Goal: Information Seeking & Learning: Learn about a topic

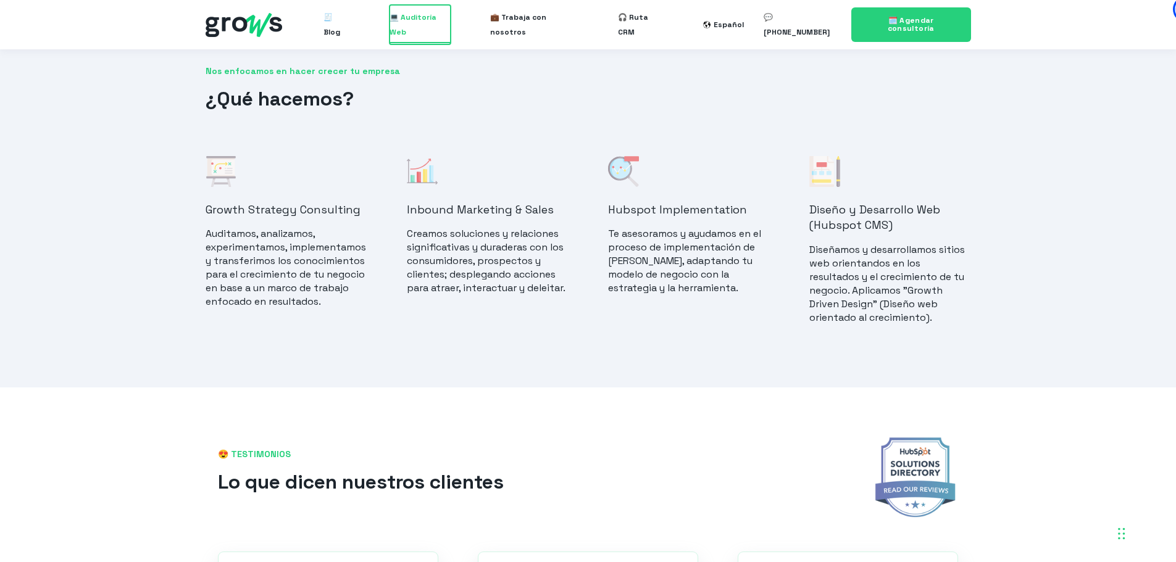
scroll to position [926, 0]
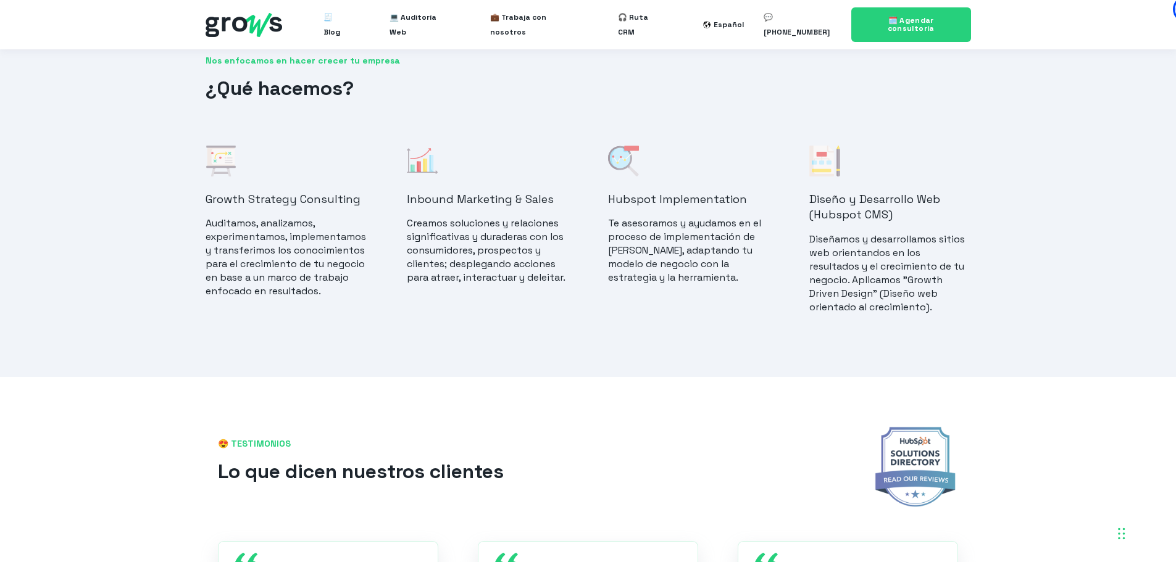
drag, startPoint x: 782, startPoint y: 301, endPoint x: 782, endPoint y: 333, distance: 32.1
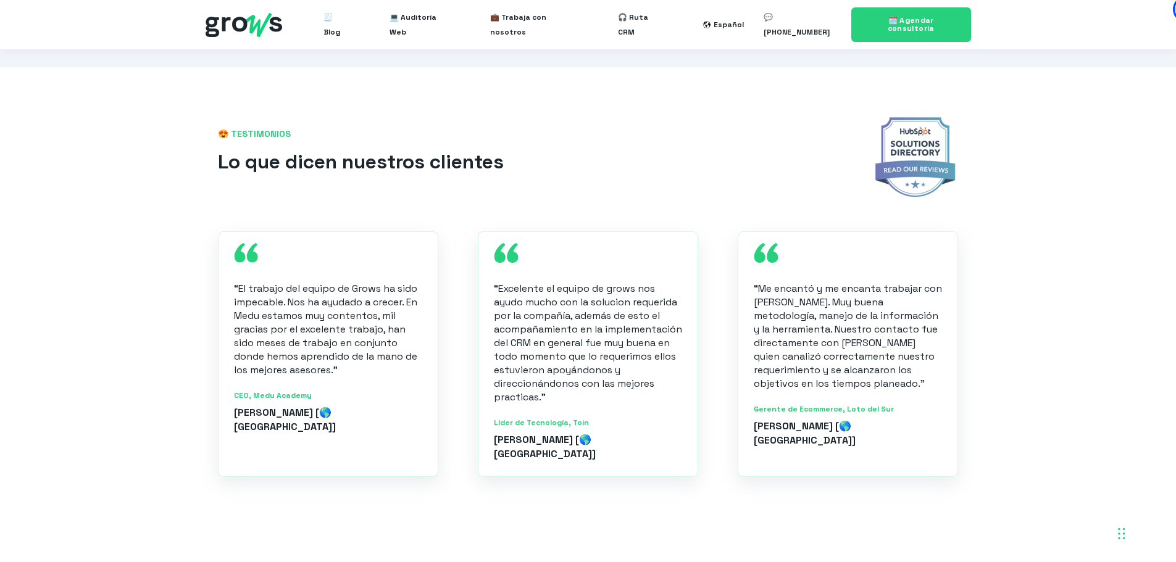
drag, startPoint x: 646, startPoint y: 294, endPoint x: 636, endPoint y: 348, distance: 54.1
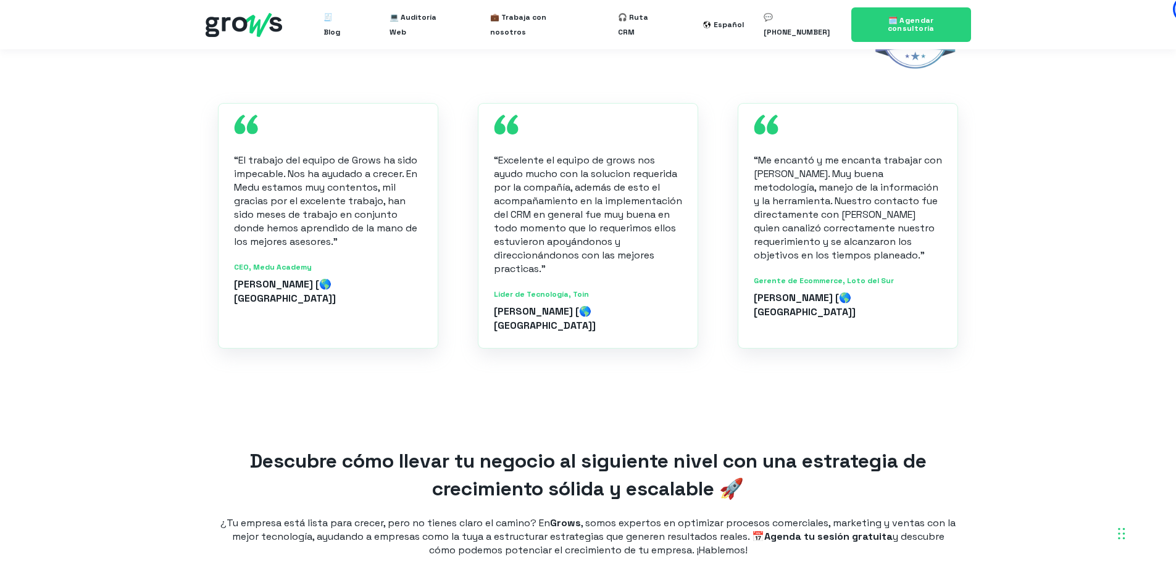
scroll to position [1533, 0]
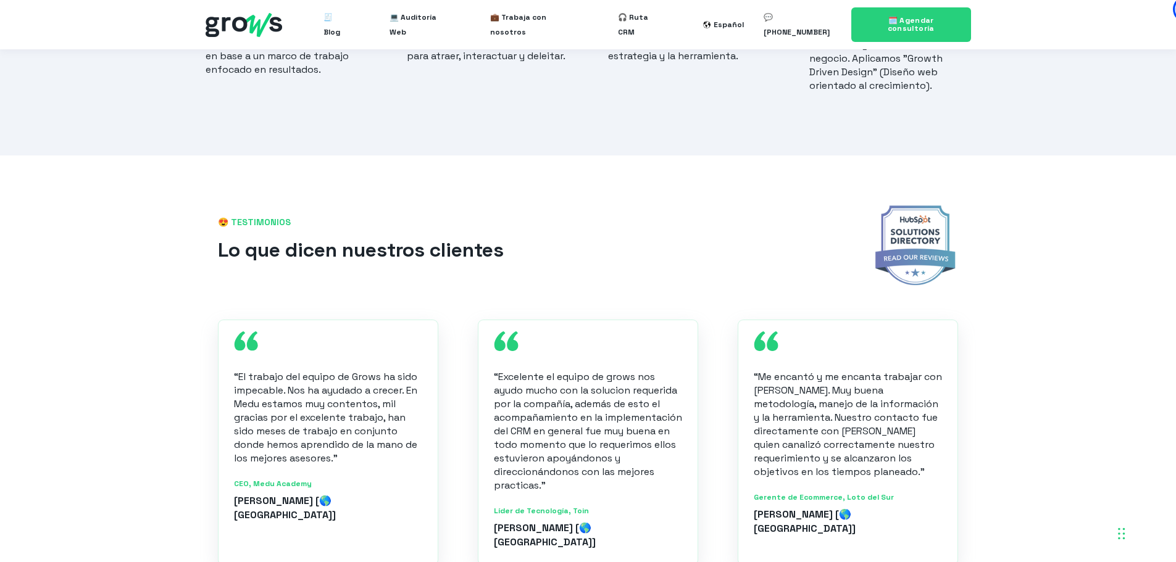
drag, startPoint x: 664, startPoint y: 222, endPoint x: 661, endPoint y: 178, distance: 43.3
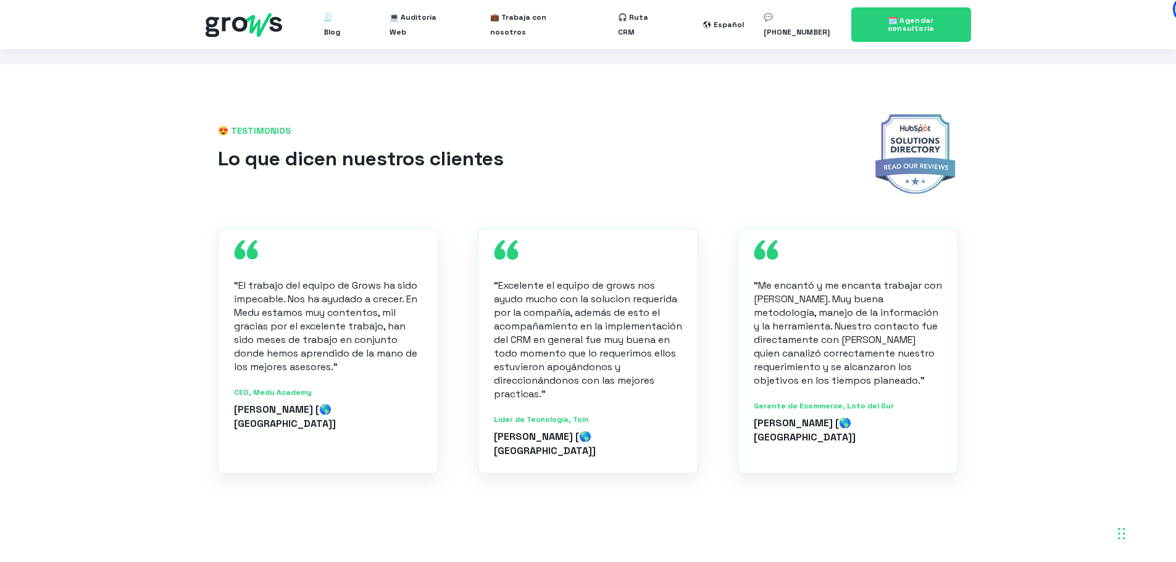
drag, startPoint x: 651, startPoint y: 185, endPoint x: 645, endPoint y: 223, distance: 38.7
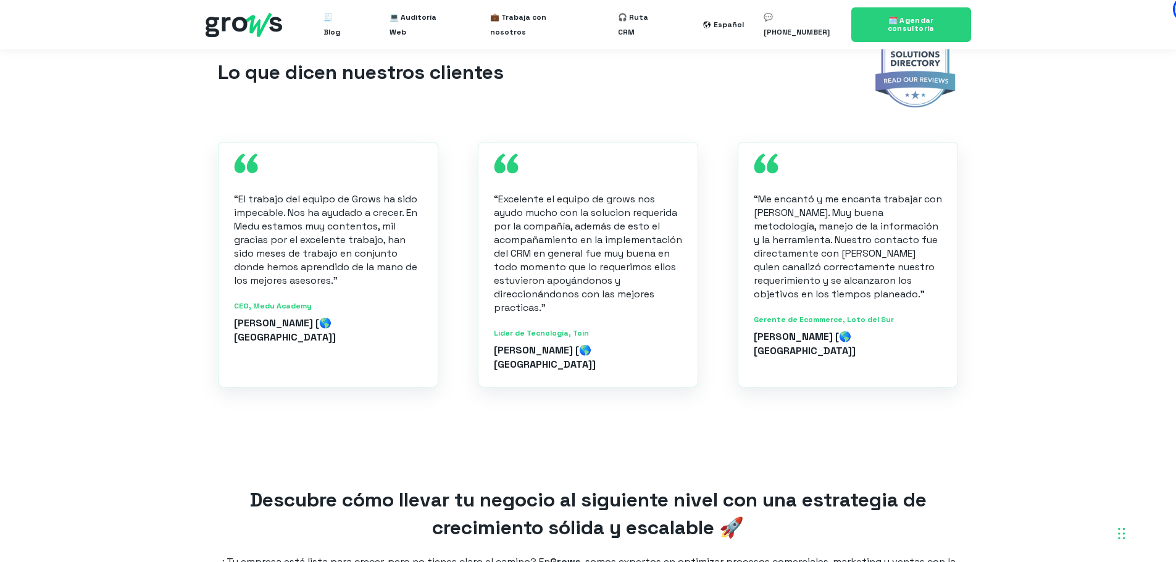
drag, startPoint x: 482, startPoint y: 141, endPoint x: 469, endPoint y: 183, distance: 44.4
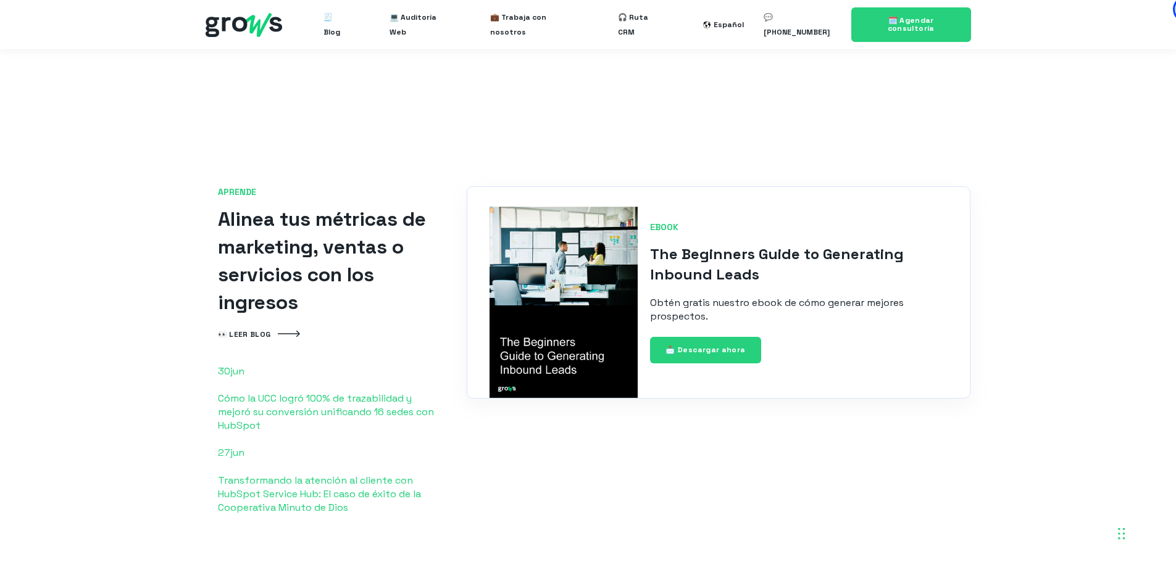
drag, startPoint x: 469, startPoint y: 184, endPoint x: 464, endPoint y: 254, distance: 70.0
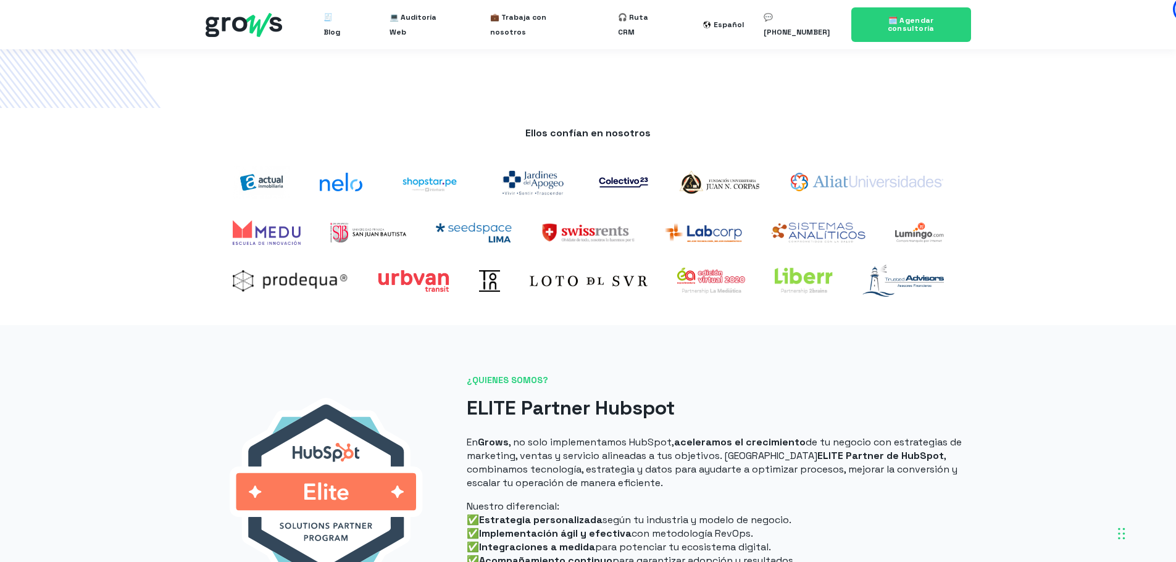
scroll to position [0, 0]
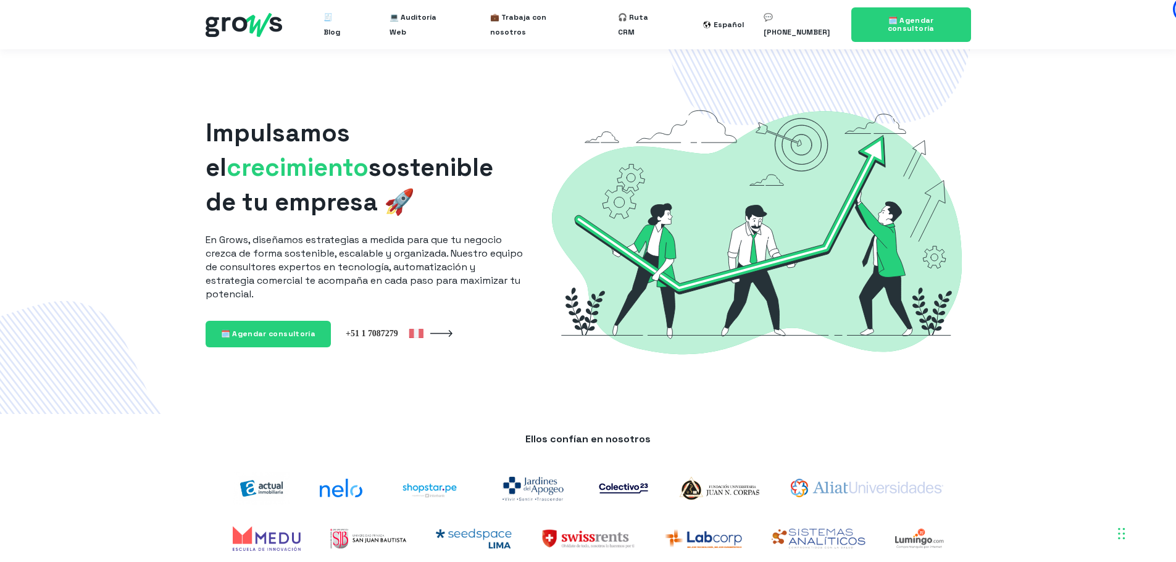
drag, startPoint x: 820, startPoint y: 323, endPoint x: 874, endPoint y: 175, distance: 158.2
click at [359, 25] on ul "🧾 Blog 💻 Auditoría Web 💼 Trabaja con nosotros 🎧 Ruta CRM" at bounding box center [493, 25] width 379 height 40
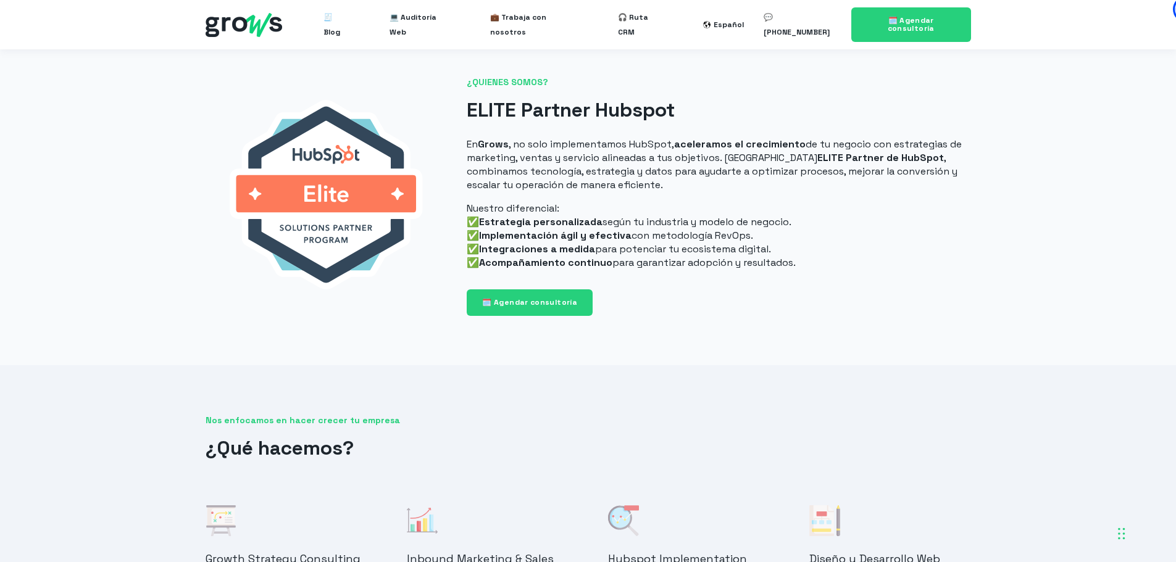
drag, startPoint x: 595, startPoint y: 142, endPoint x: 599, endPoint y: 229, distance: 87.2
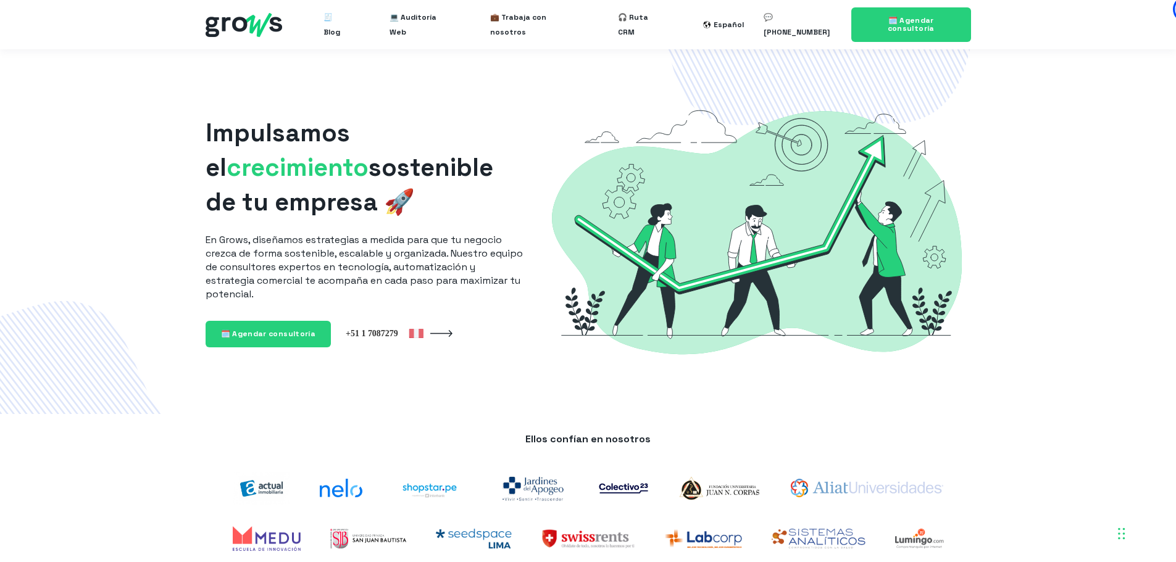
drag, startPoint x: 666, startPoint y: 483, endPoint x: 671, endPoint y: 318, distance: 164.9
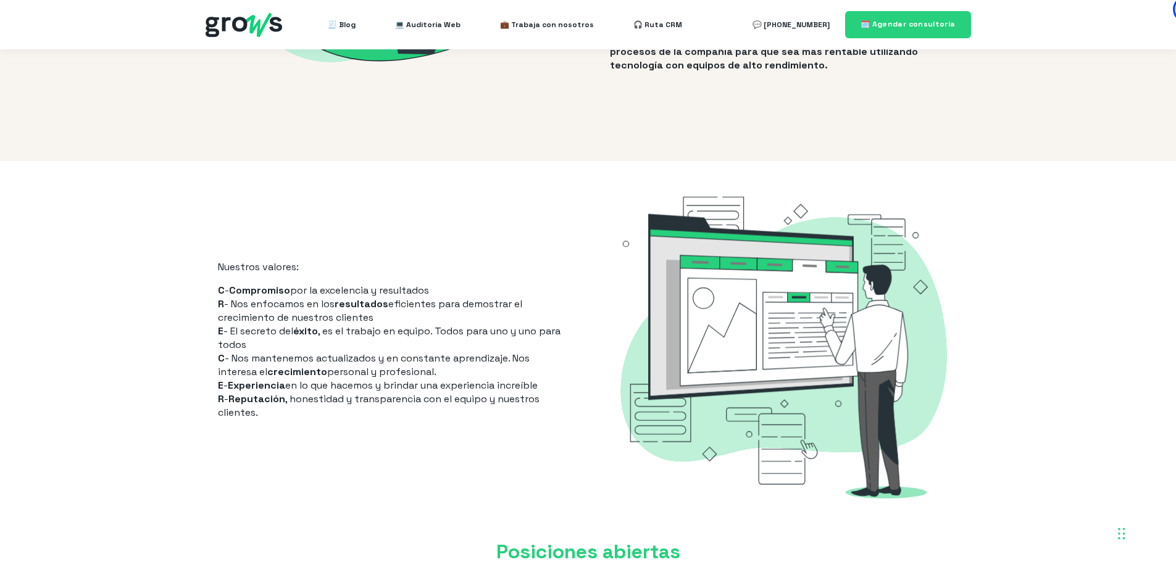
scroll to position [556, 0]
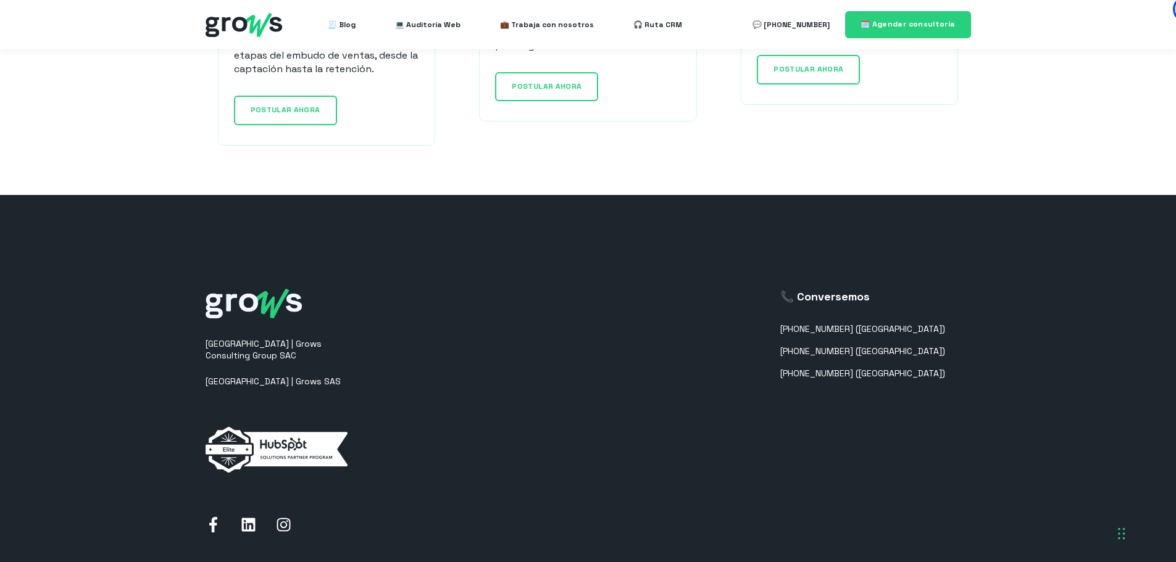
drag, startPoint x: 622, startPoint y: 367, endPoint x: 618, endPoint y: 362, distance: 6.6
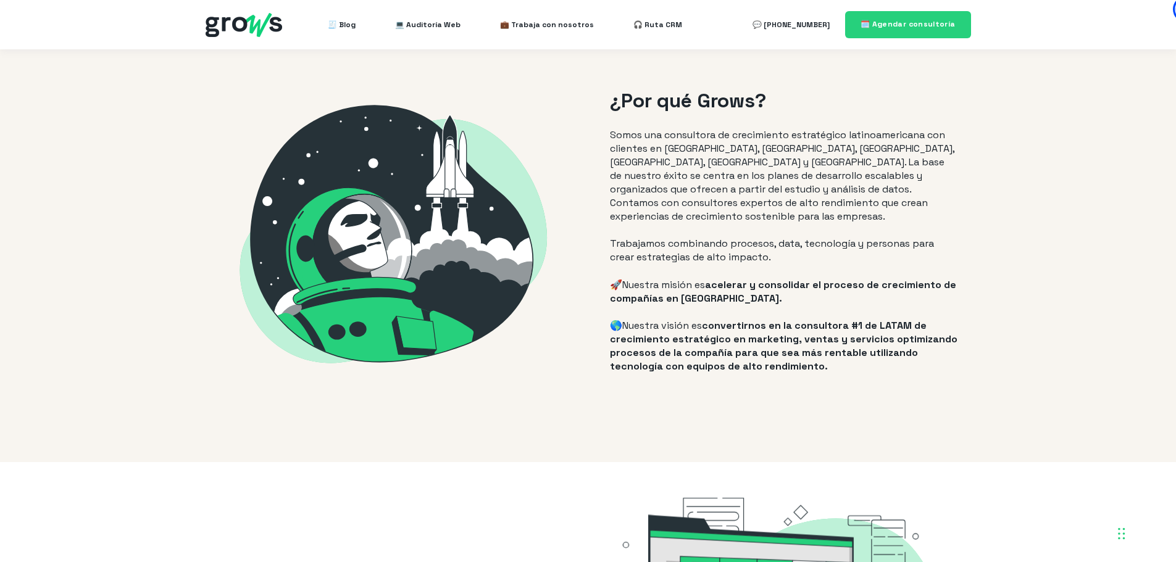
scroll to position [0, 0]
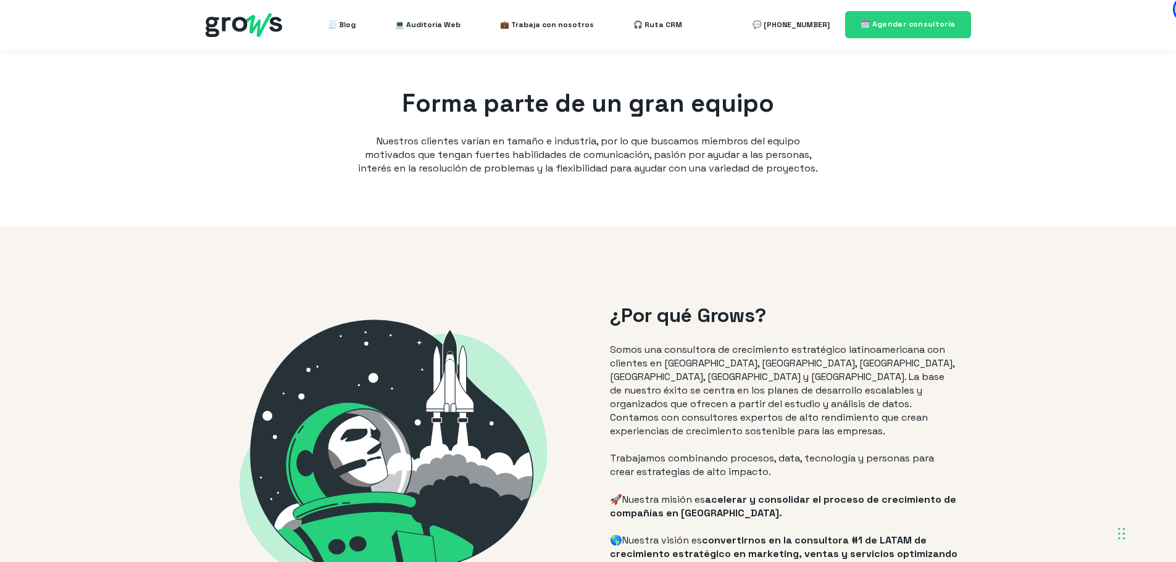
drag, startPoint x: 731, startPoint y: 280, endPoint x: 750, endPoint y: 159, distance: 122.5
click at [412, 21] on span "💻 Auditoría Web" at bounding box center [427, 24] width 65 height 25
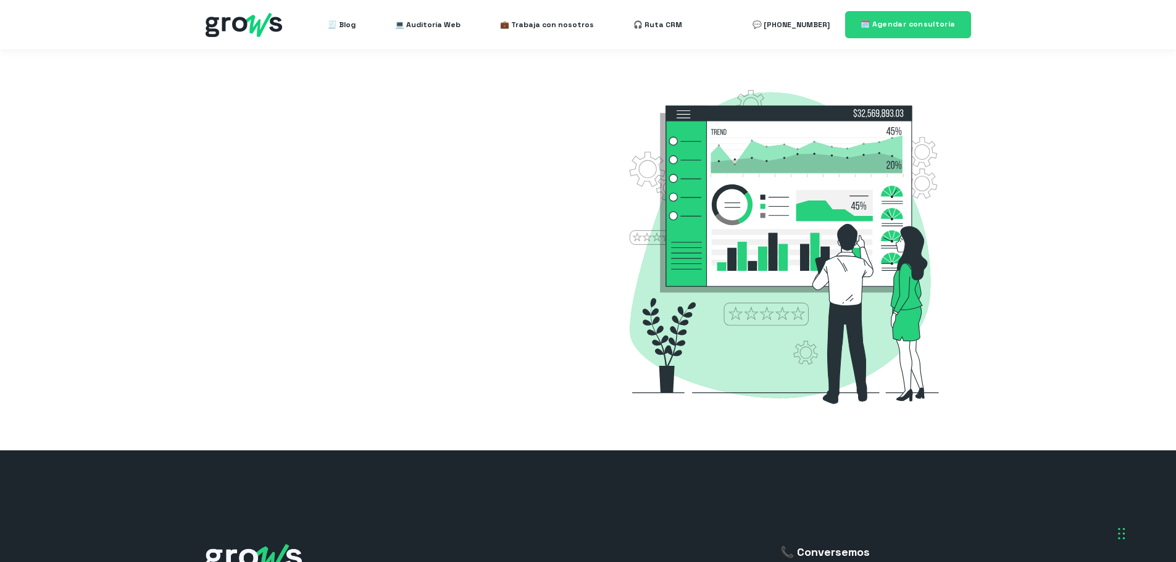
select select "PE"
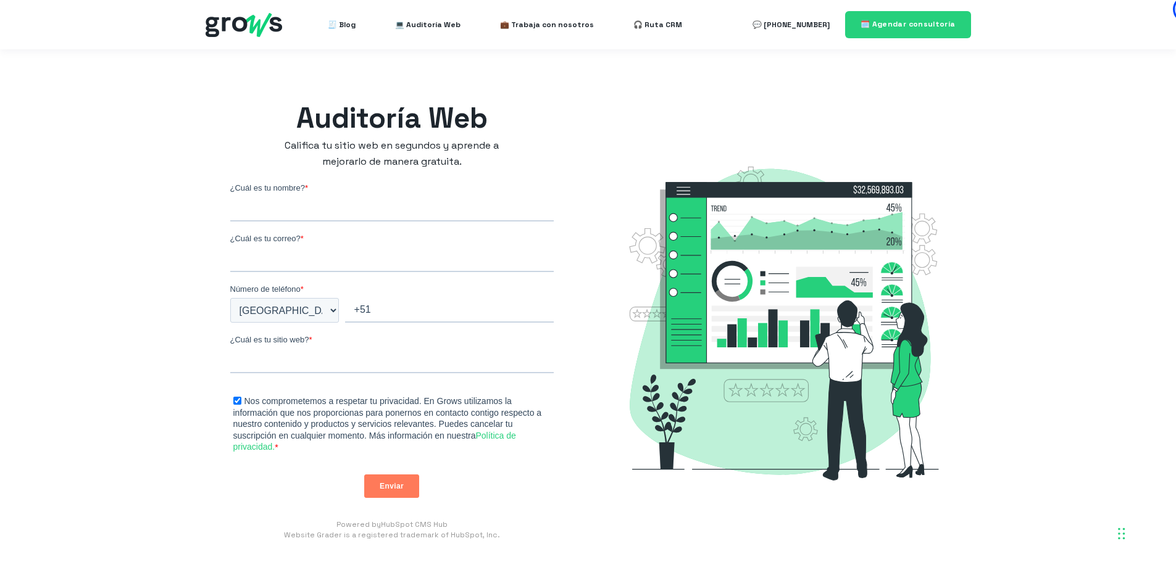
drag, startPoint x: 511, startPoint y: 364, endPoint x: 525, endPoint y: 201, distance: 163.6
click at [576, 28] on span "💼 Trabaja con nosotros" at bounding box center [547, 24] width 94 height 25
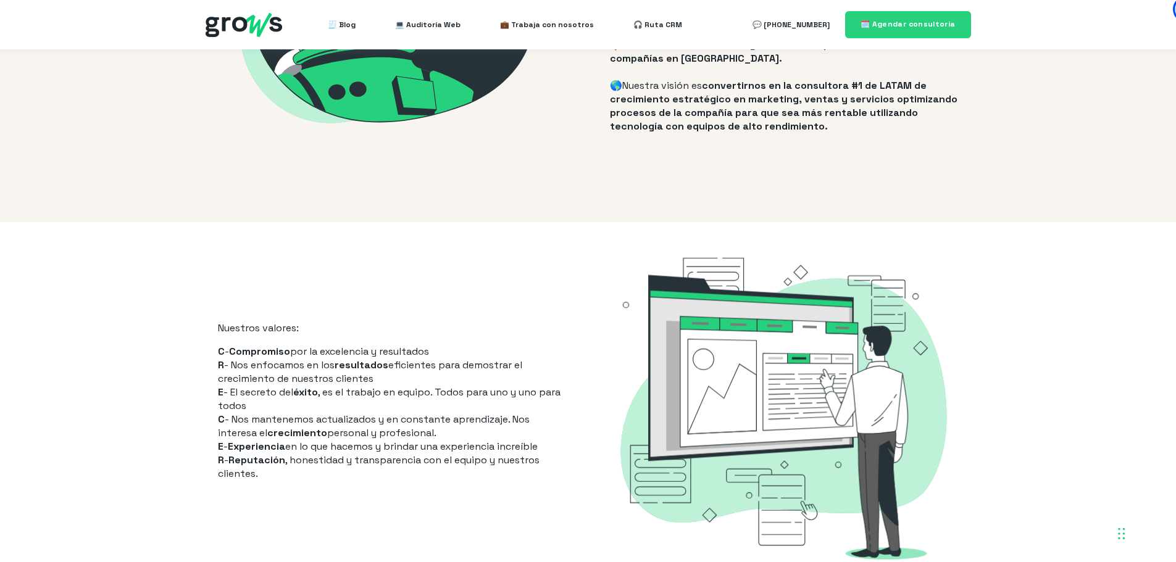
drag, startPoint x: 533, startPoint y: 162, endPoint x: 536, endPoint y: 253, distance: 90.8
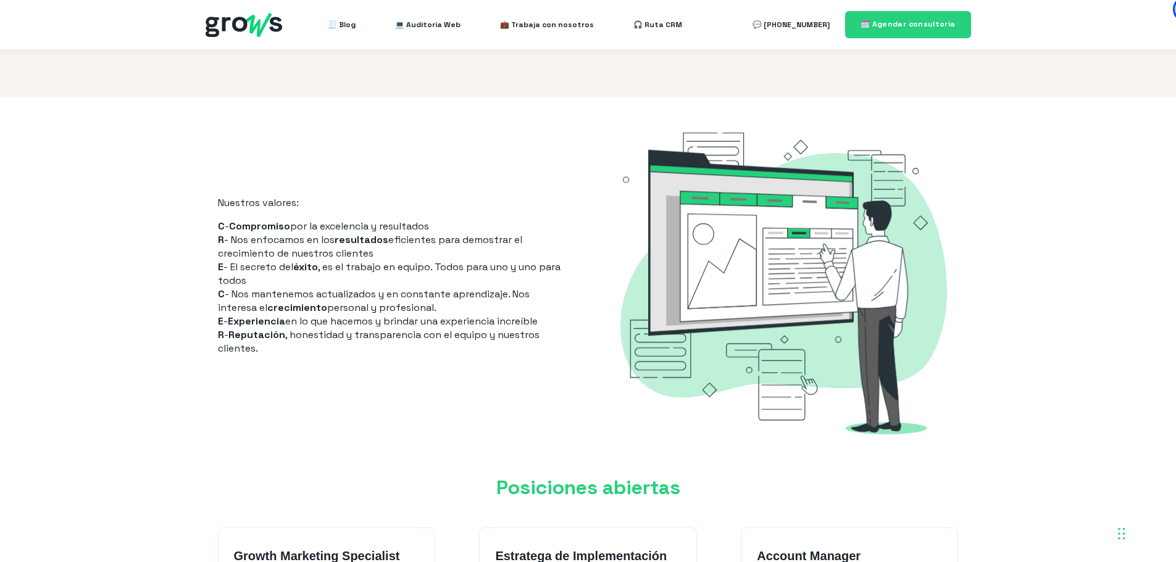
drag, startPoint x: 609, startPoint y: 212, endPoint x: 592, endPoint y: 249, distance: 41.2
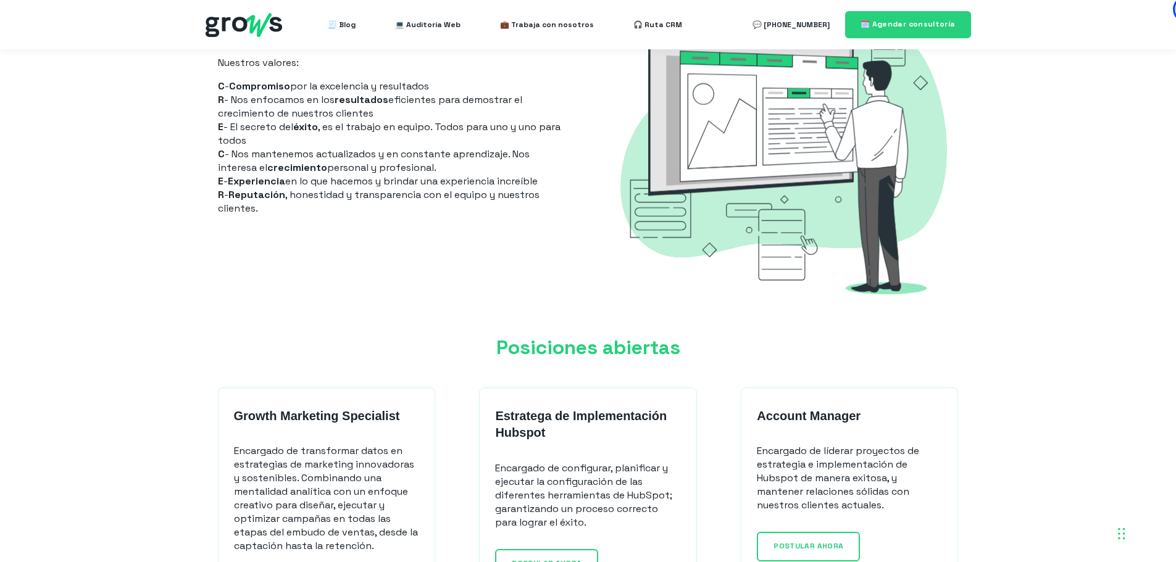
drag, startPoint x: 243, startPoint y: 183, endPoint x: 259, endPoint y: 229, distance: 48.8
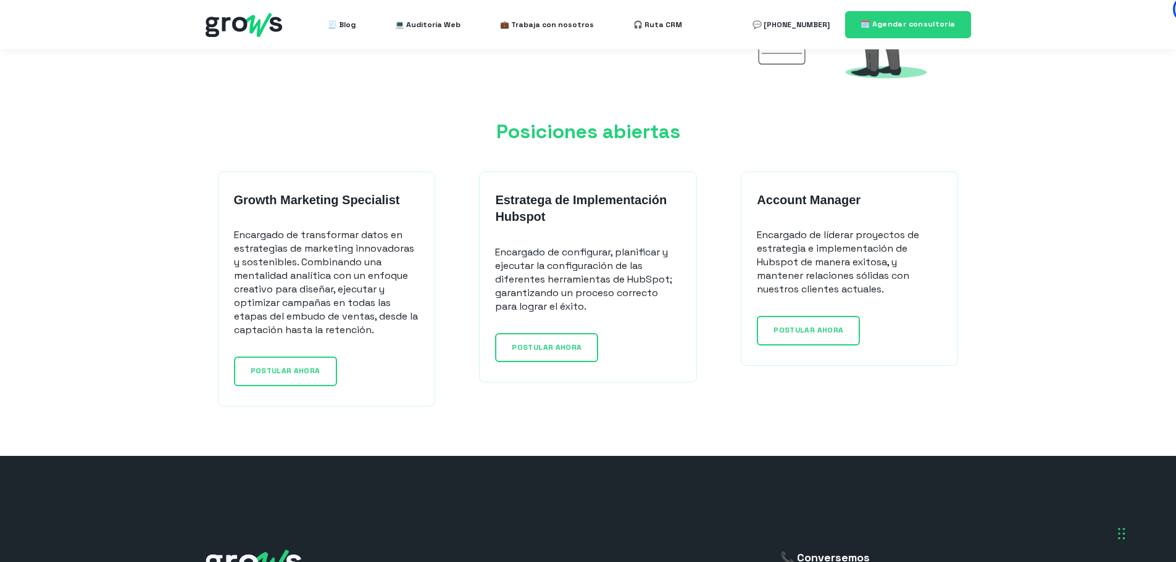
scroll to position [1033, 0]
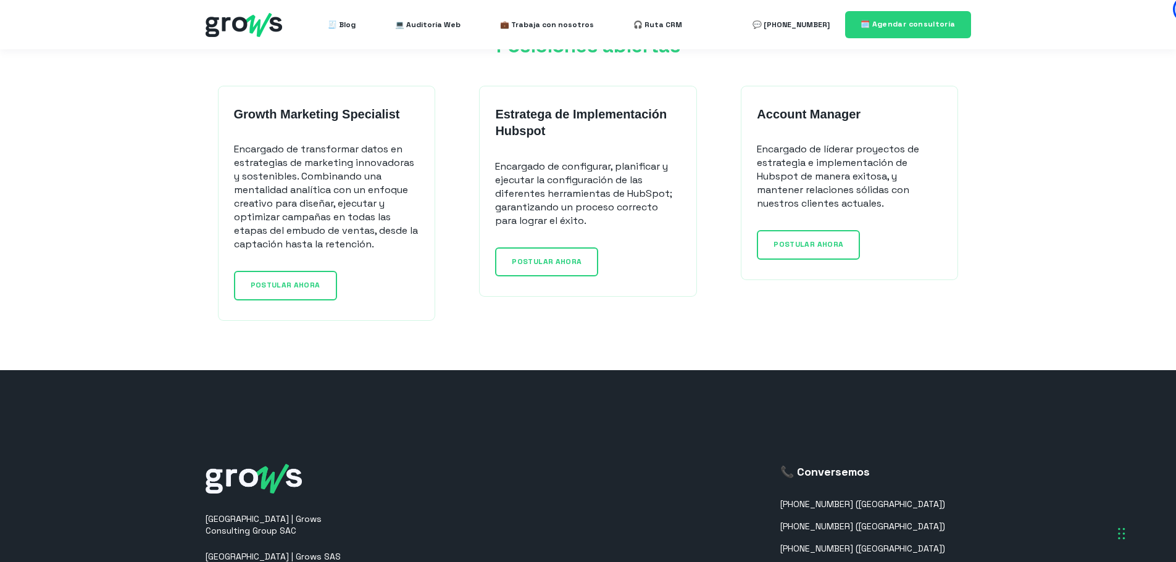
drag, startPoint x: 391, startPoint y: 193, endPoint x: 415, endPoint y: 256, distance: 67.2
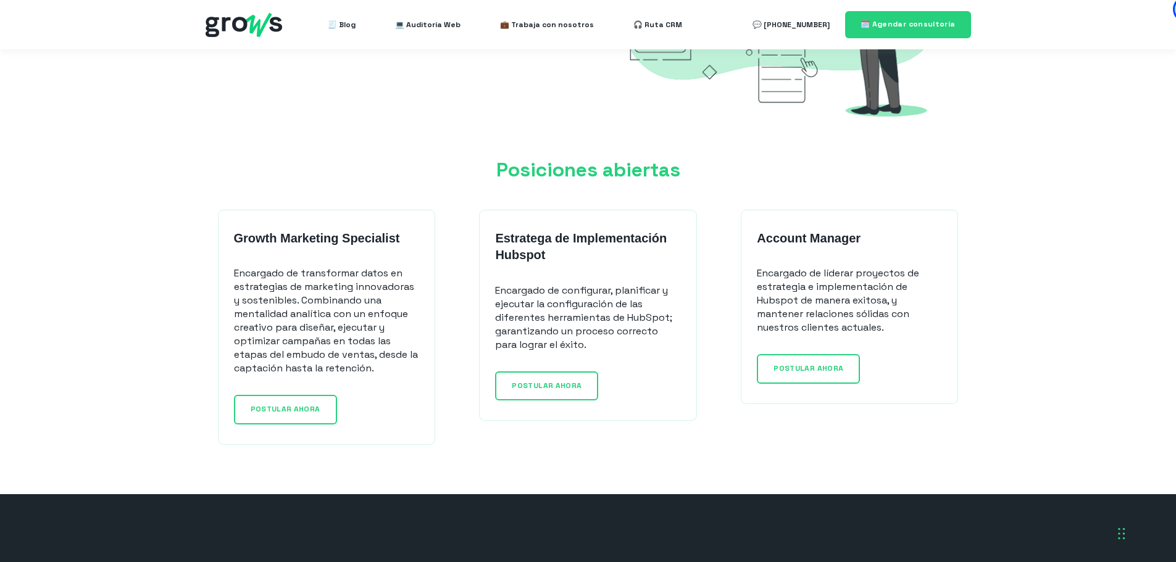
scroll to position [0, 0]
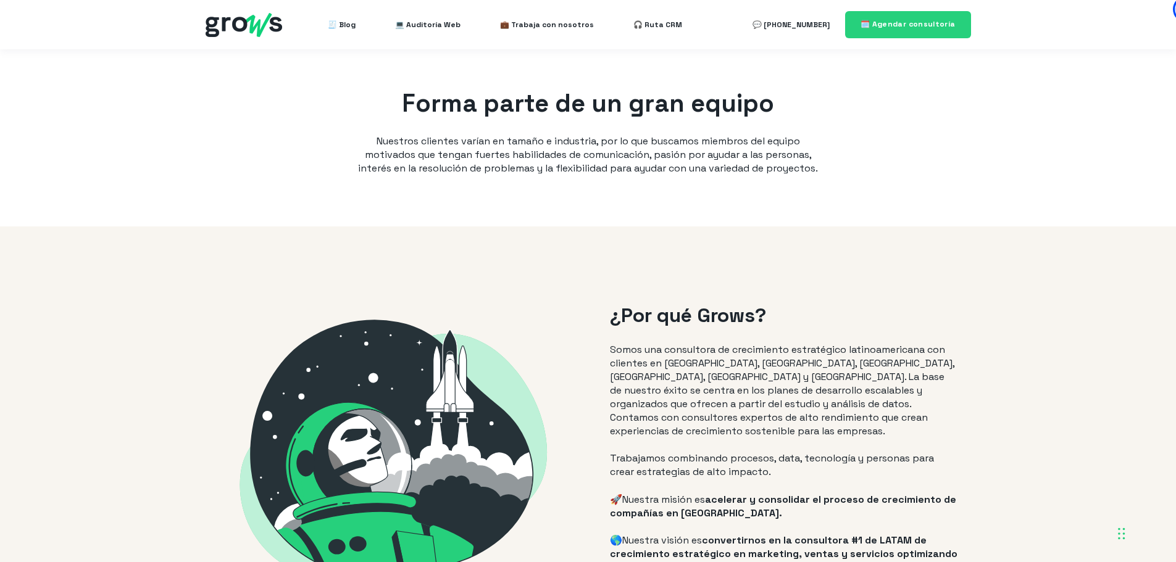
drag, startPoint x: 240, startPoint y: 466, endPoint x: 321, endPoint y: 109, distance: 366.0
click at [343, 30] on span "🧾 Blog" at bounding box center [342, 24] width 28 height 25
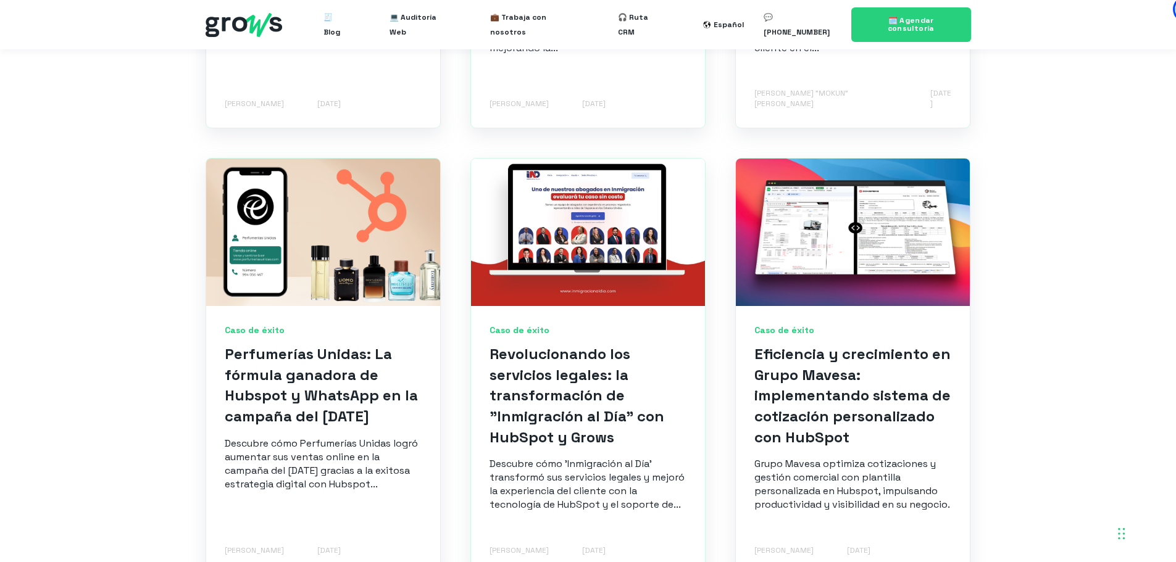
scroll to position [1358, 0]
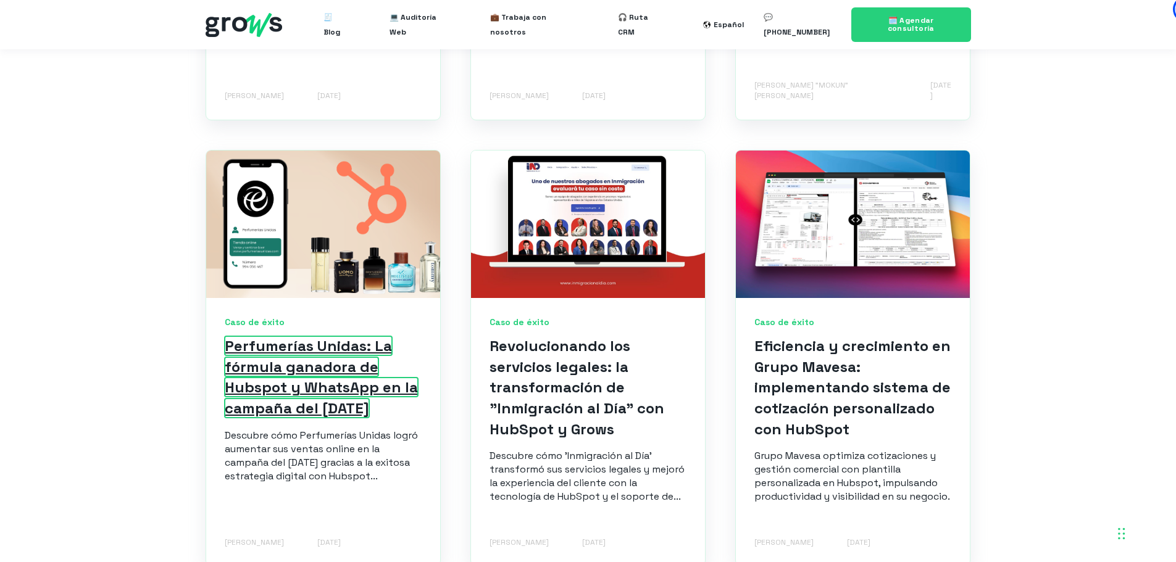
click at [340, 346] on link "Perfumerías Unidas: La fórmula ganadora de Hubspot y WhatsApp en la campaña del…" at bounding box center [321, 376] width 193 height 81
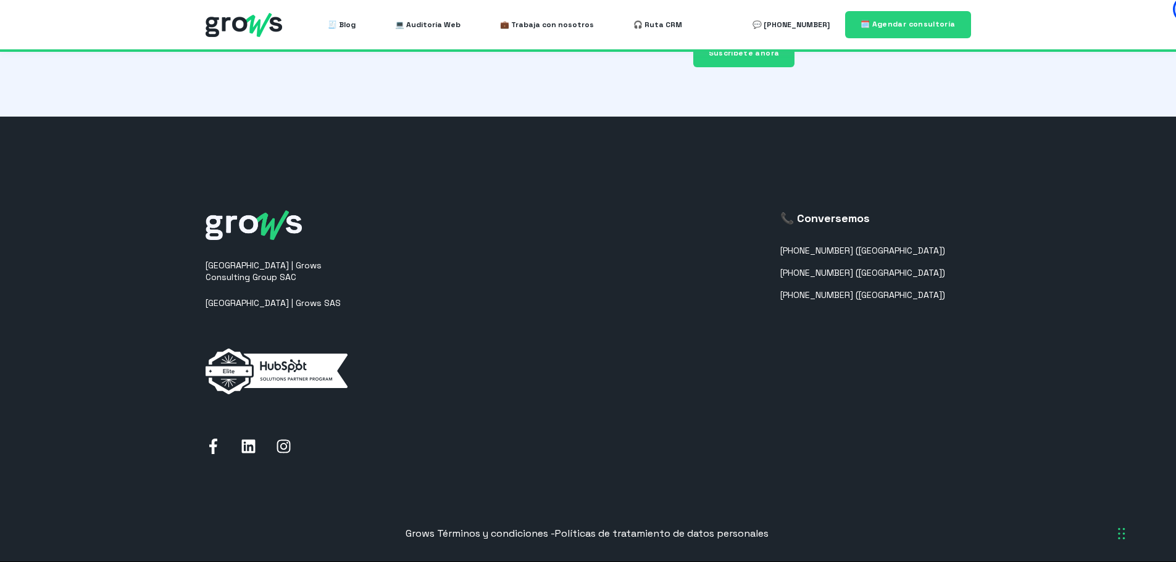
scroll to position [7190, 0]
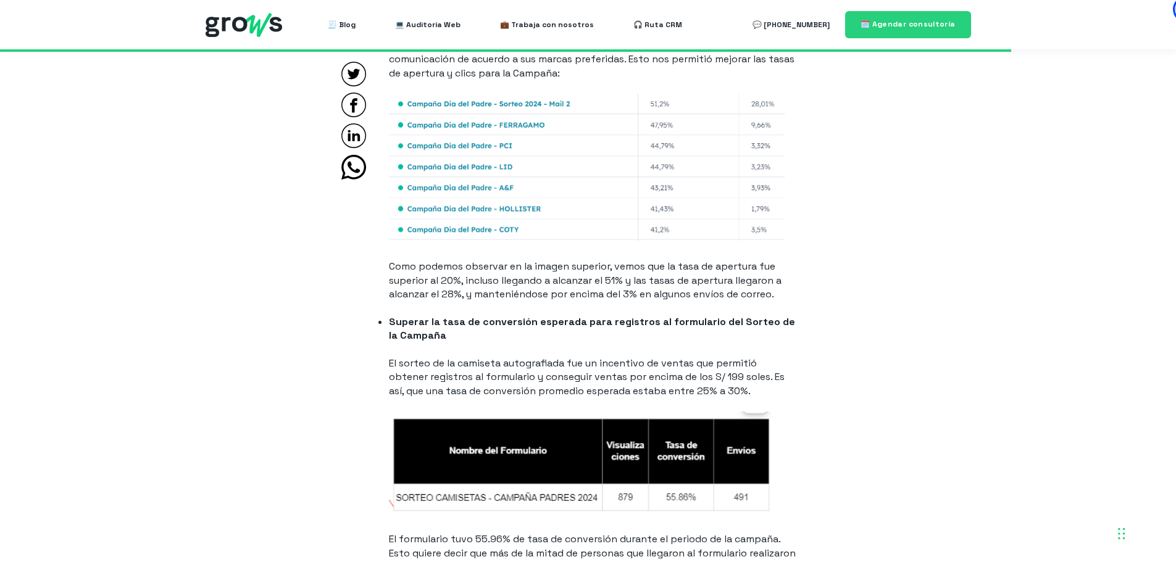
drag, startPoint x: 579, startPoint y: 412, endPoint x: 531, endPoint y: 280, distance: 140.6
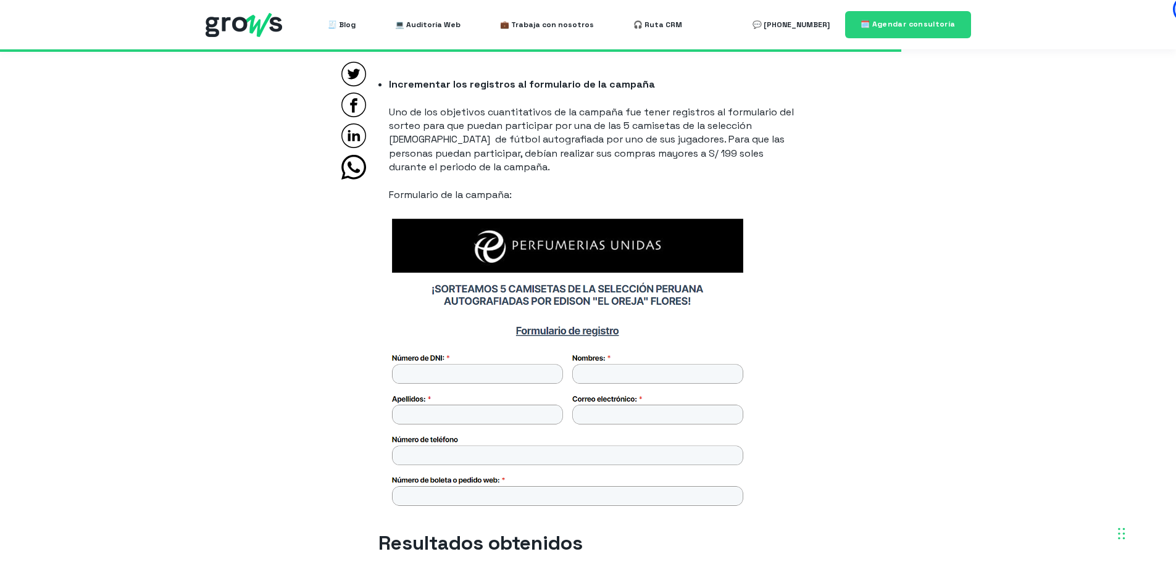
drag, startPoint x: 839, startPoint y: 425, endPoint x: 824, endPoint y: 314, distance: 112.1
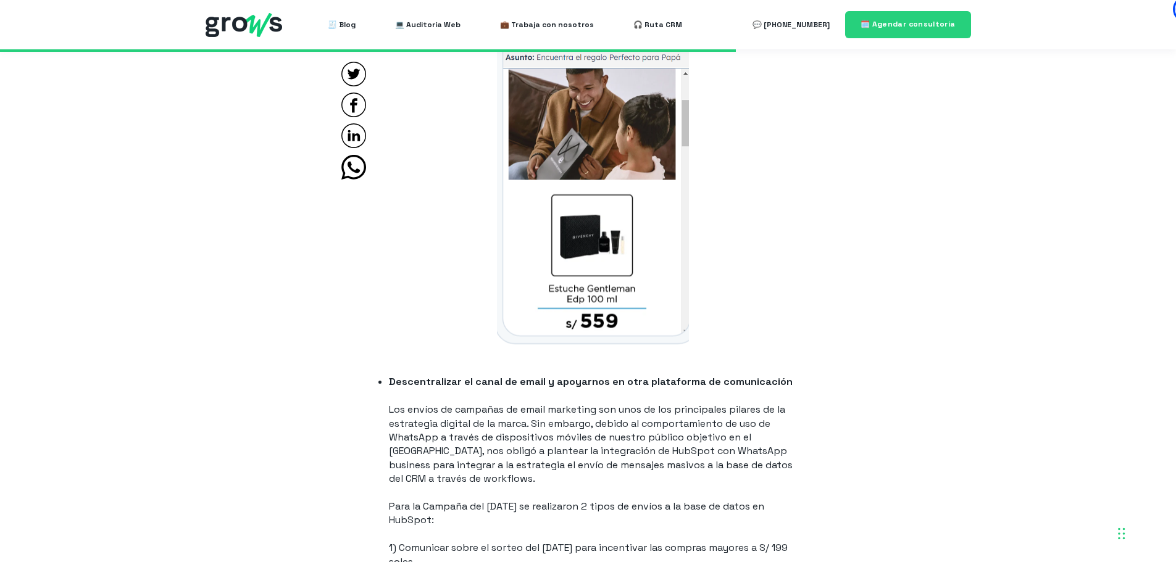
drag, startPoint x: 806, startPoint y: 391, endPoint x: 826, endPoint y: 323, distance: 70.9
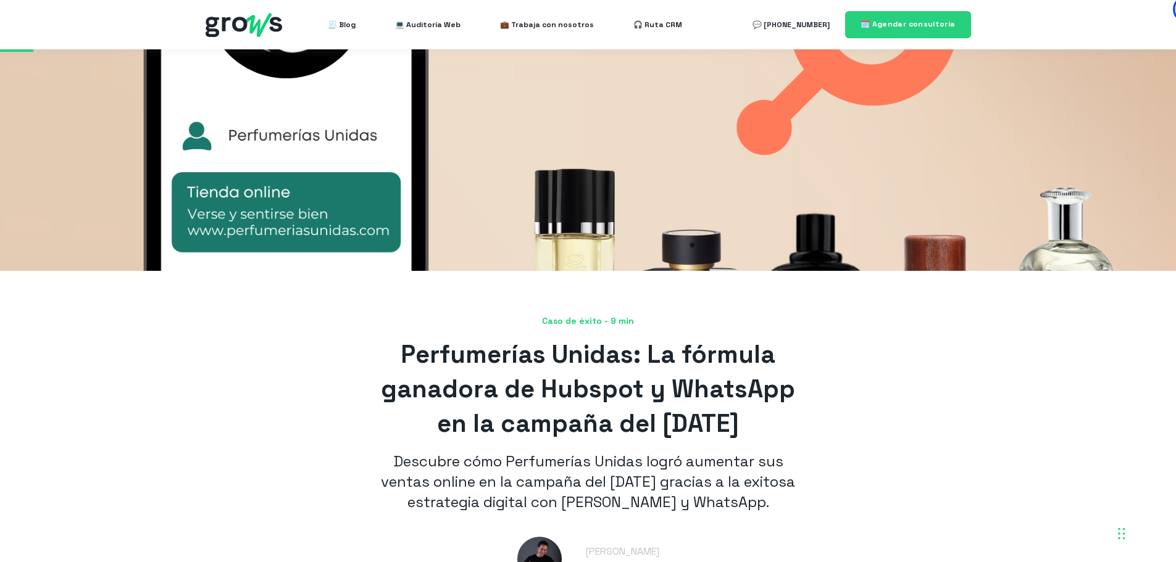
scroll to position [0, 0]
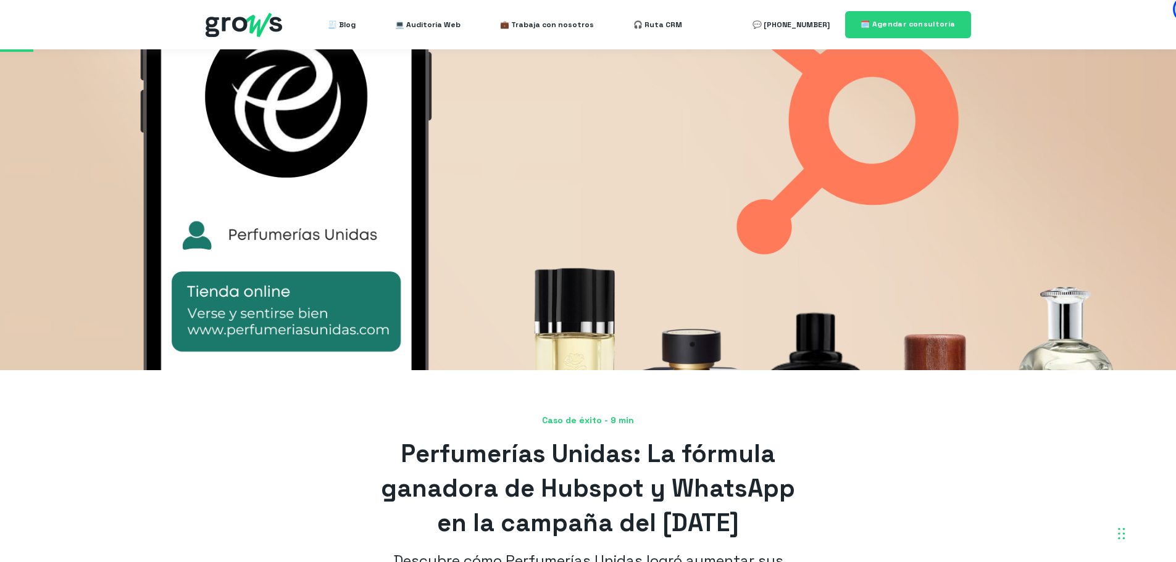
drag, startPoint x: 809, startPoint y: 359, endPoint x: 826, endPoint y: 221, distance: 138.7
click at [269, 13] on img at bounding box center [244, 25] width 77 height 24
